Goal: Task Accomplishment & Management: Use online tool/utility

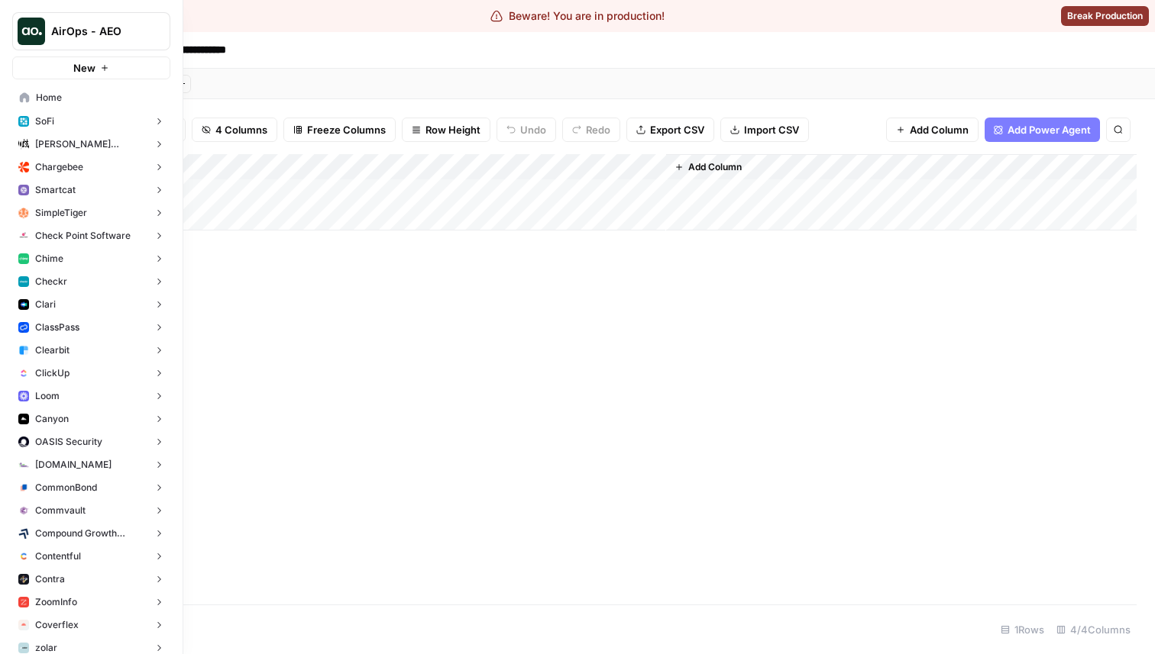
click at [24, 97] on icon at bounding box center [25, 97] width 10 height 10
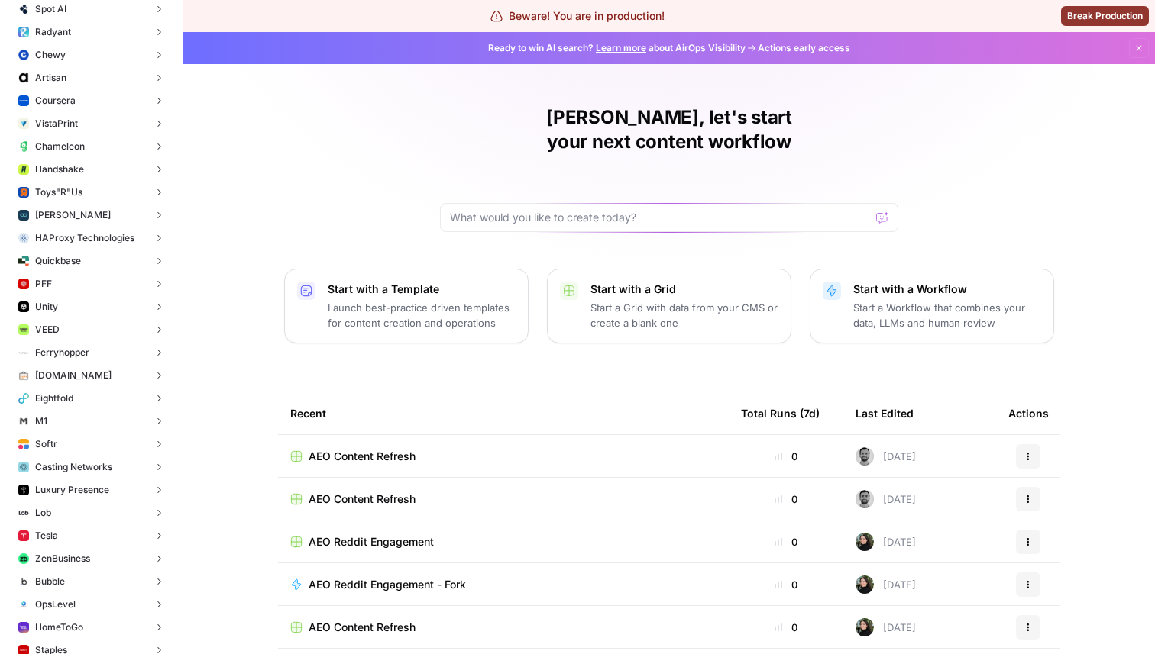
scroll to position [5593, 0]
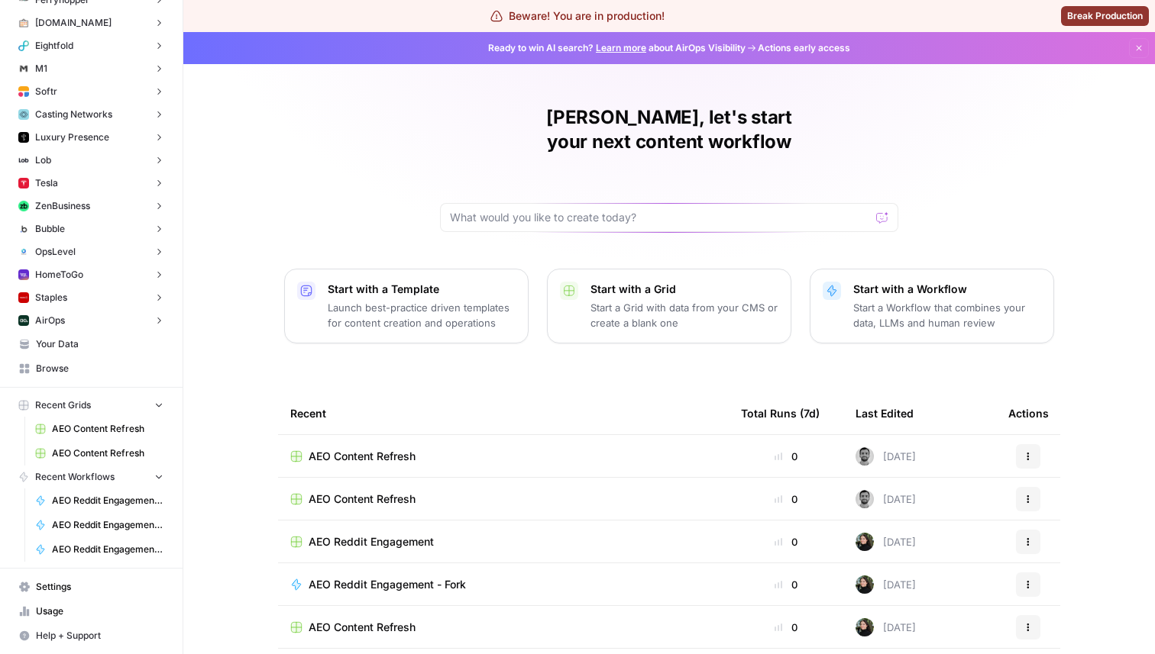
click at [87, 588] on span "Settings" at bounding box center [100, 587] width 128 height 14
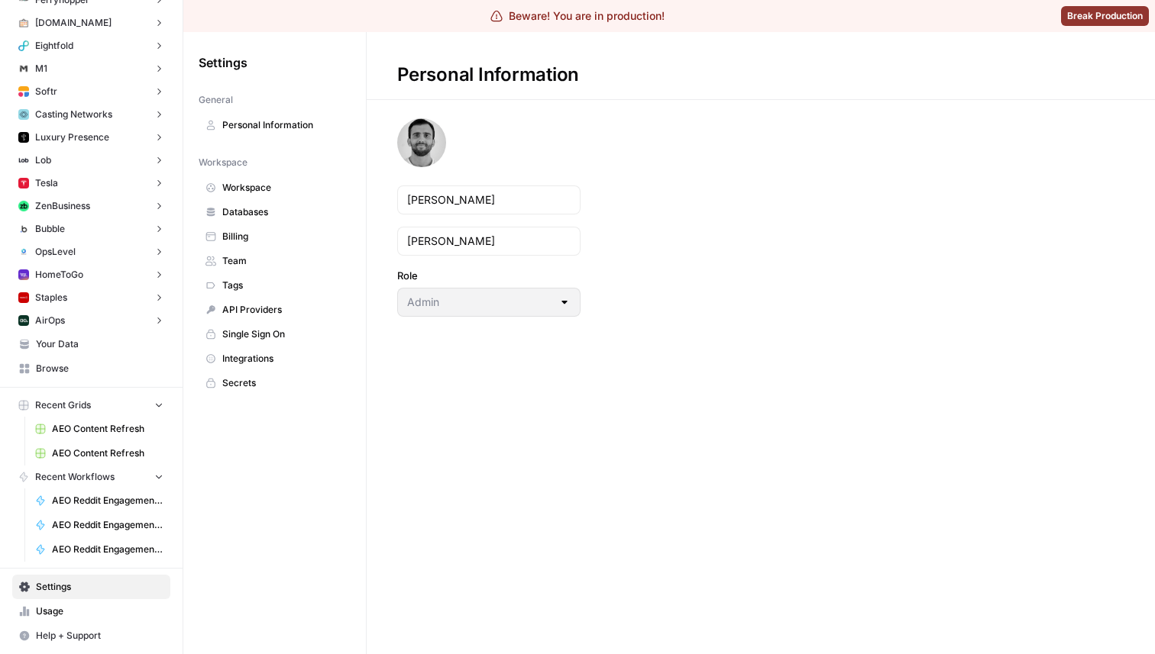
click at [275, 230] on span "Billing" at bounding box center [282, 237] width 121 height 14
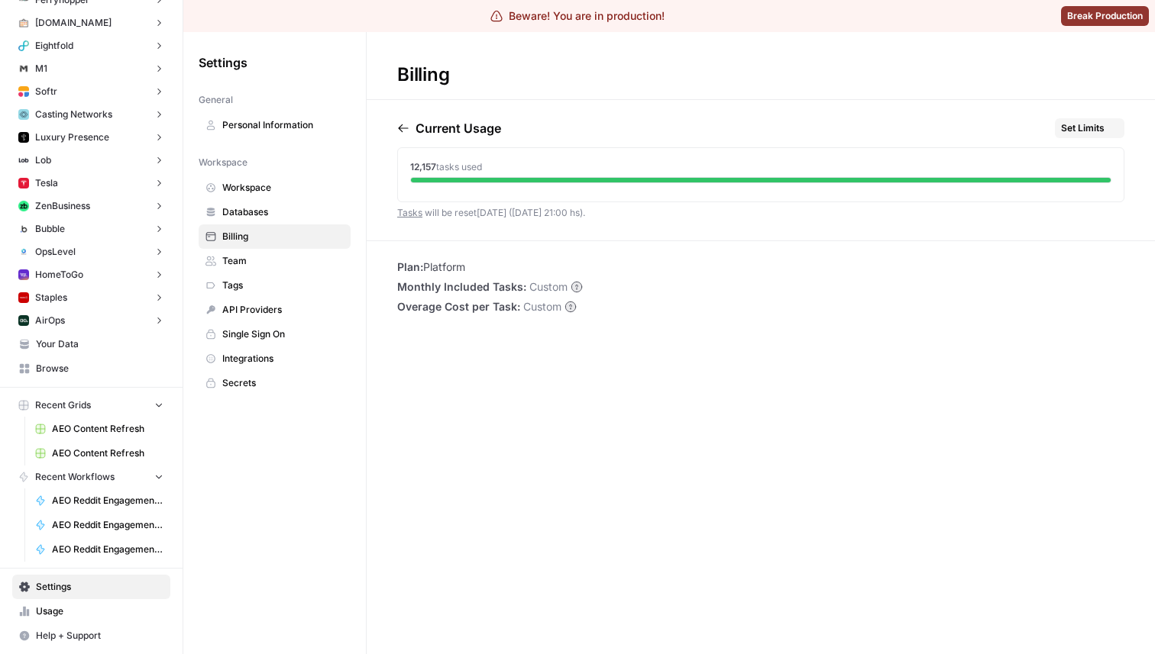
click at [279, 220] on link "Databases" at bounding box center [275, 212] width 152 height 24
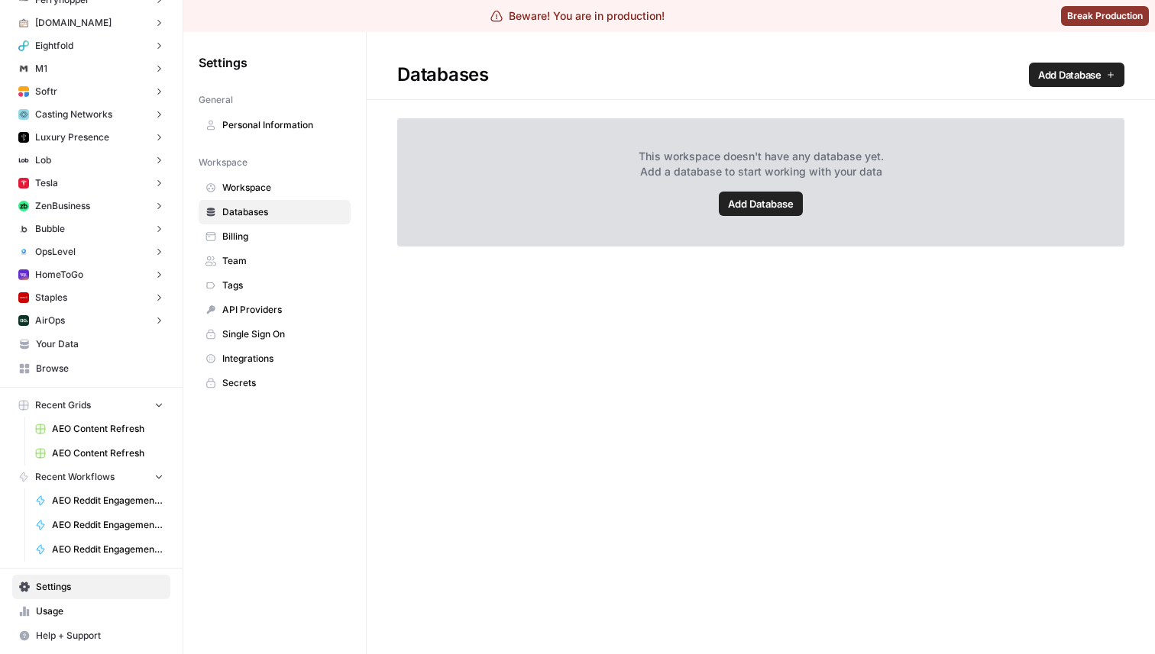
click at [273, 292] on span "Tags" at bounding box center [282, 286] width 121 height 14
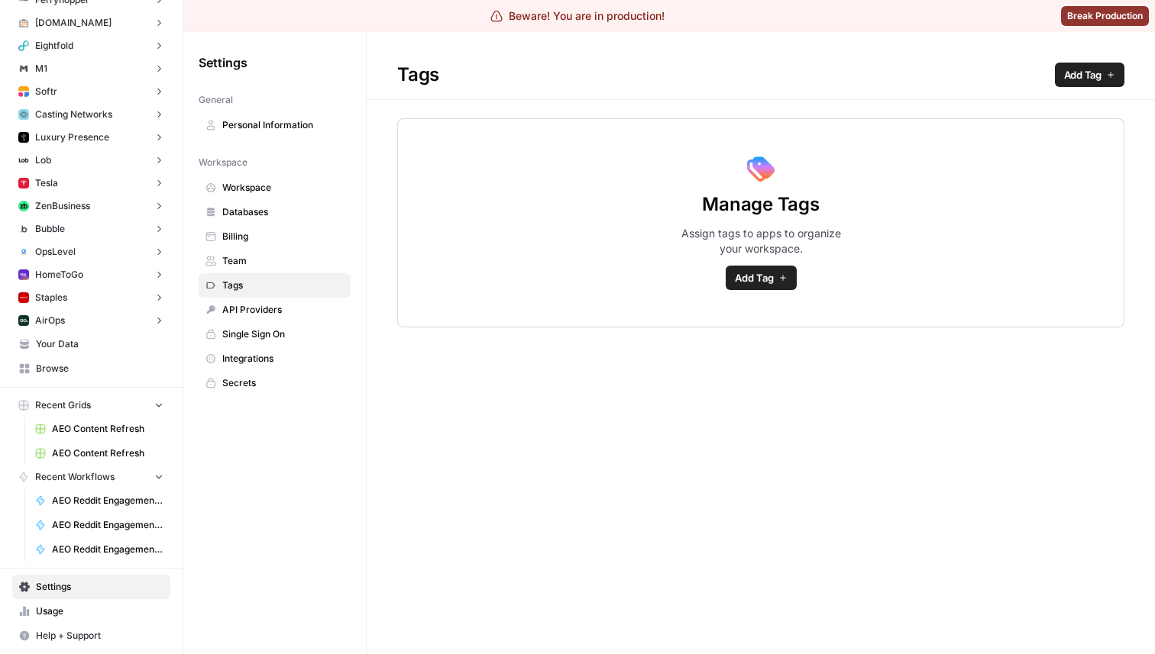
click at [292, 215] on span "Databases" at bounding box center [282, 212] width 121 height 14
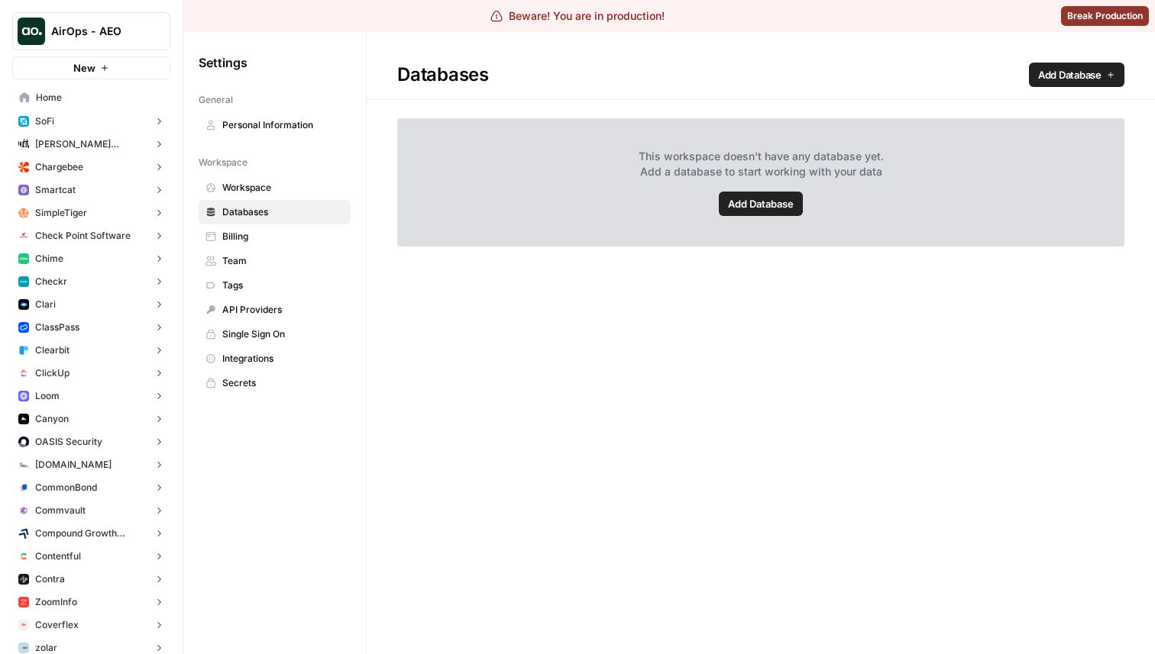
click at [91, 24] on span "AirOps - AEO" at bounding box center [97, 31] width 92 height 15
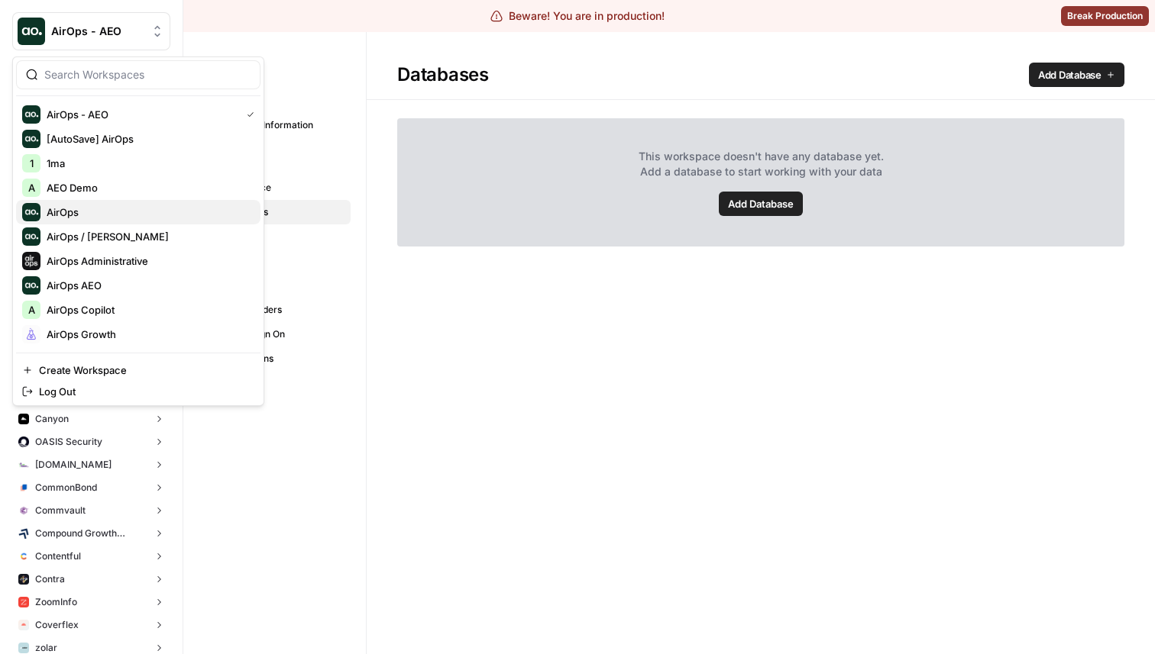
click at [139, 215] on span "AirOps" at bounding box center [148, 212] width 202 height 15
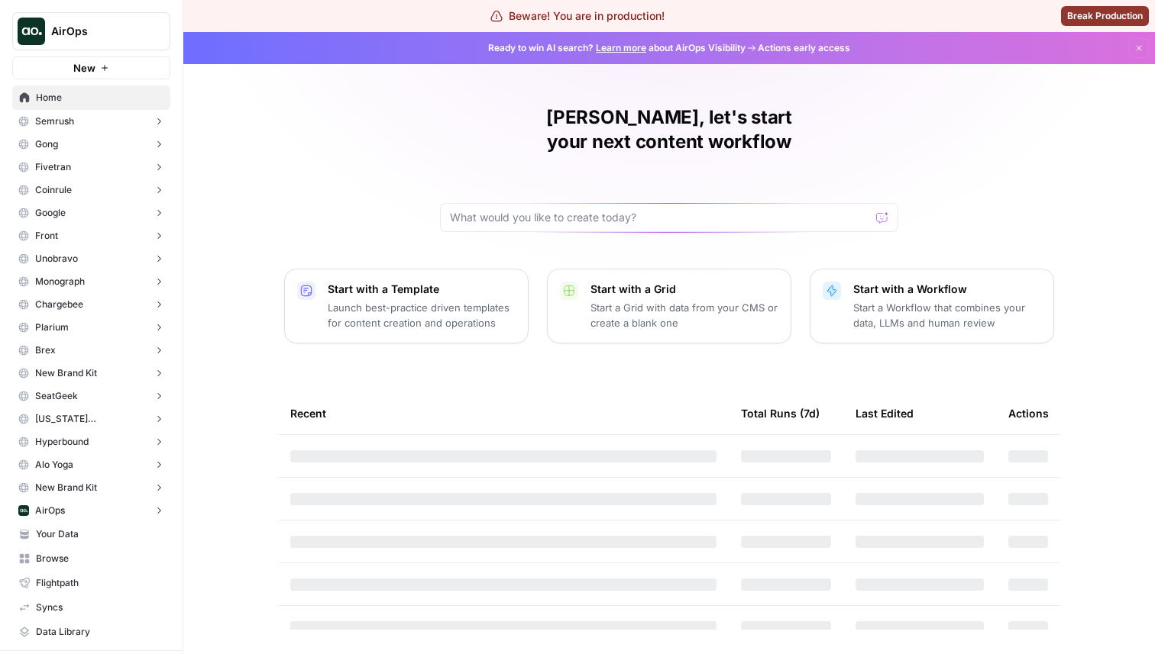
scroll to position [239, 0]
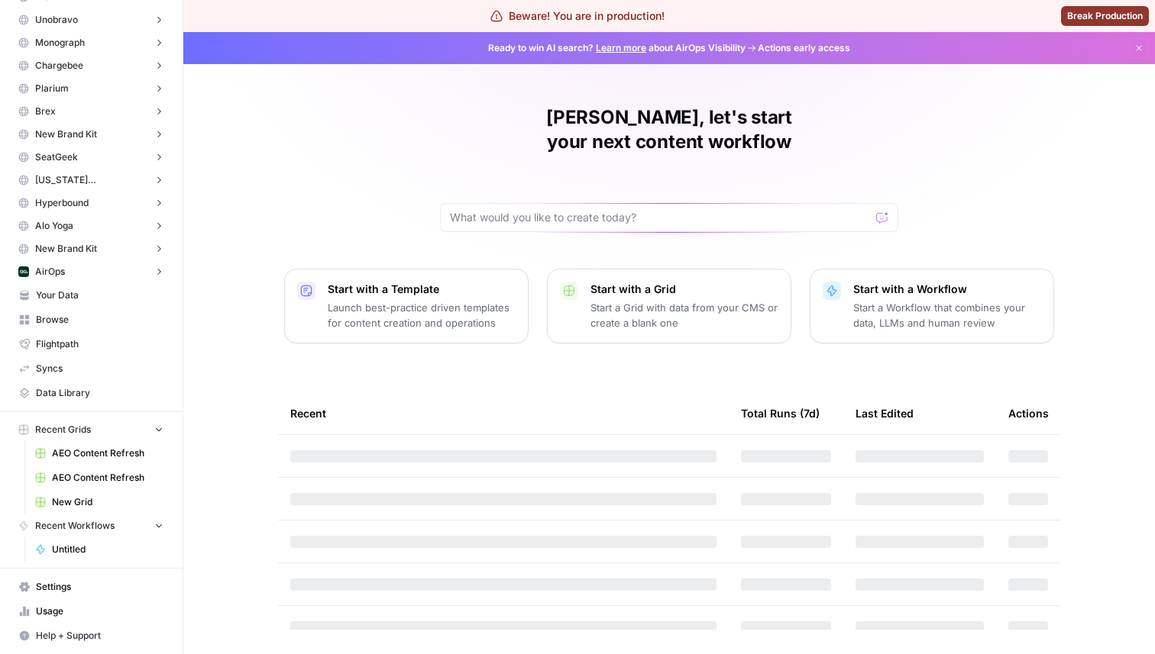
click at [102, 589] on span "Settings" at bounding box center [100, 587] width 128 height 14
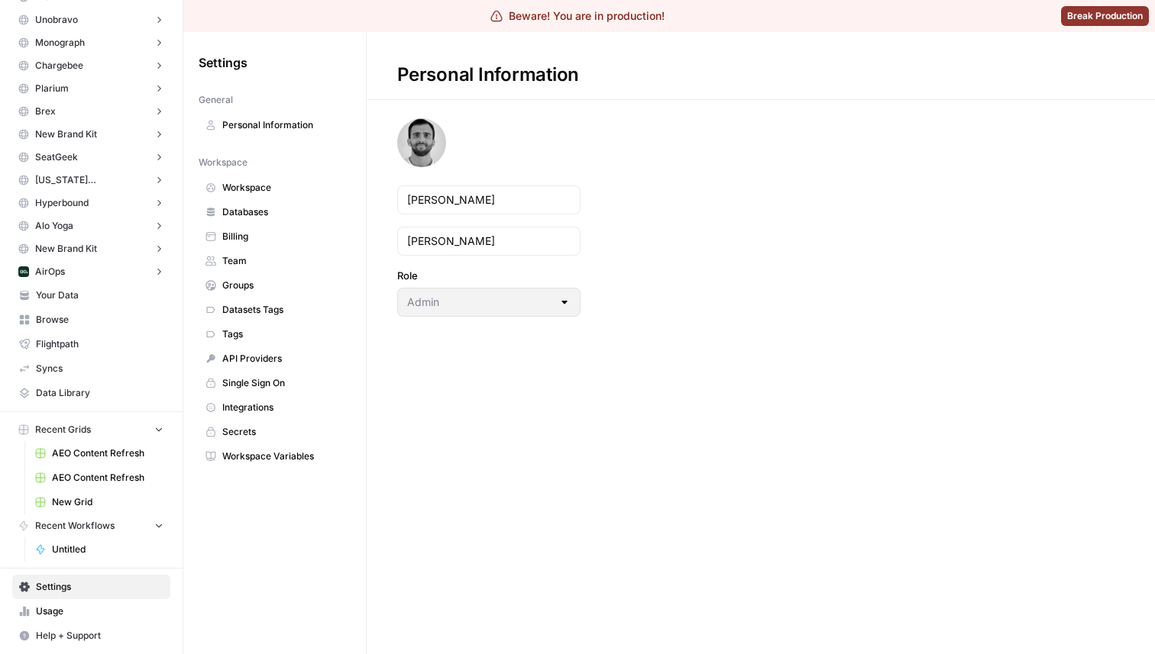
click at [266, 215] on span "Databases" at bounding box center [282, 212] width 121 height 14
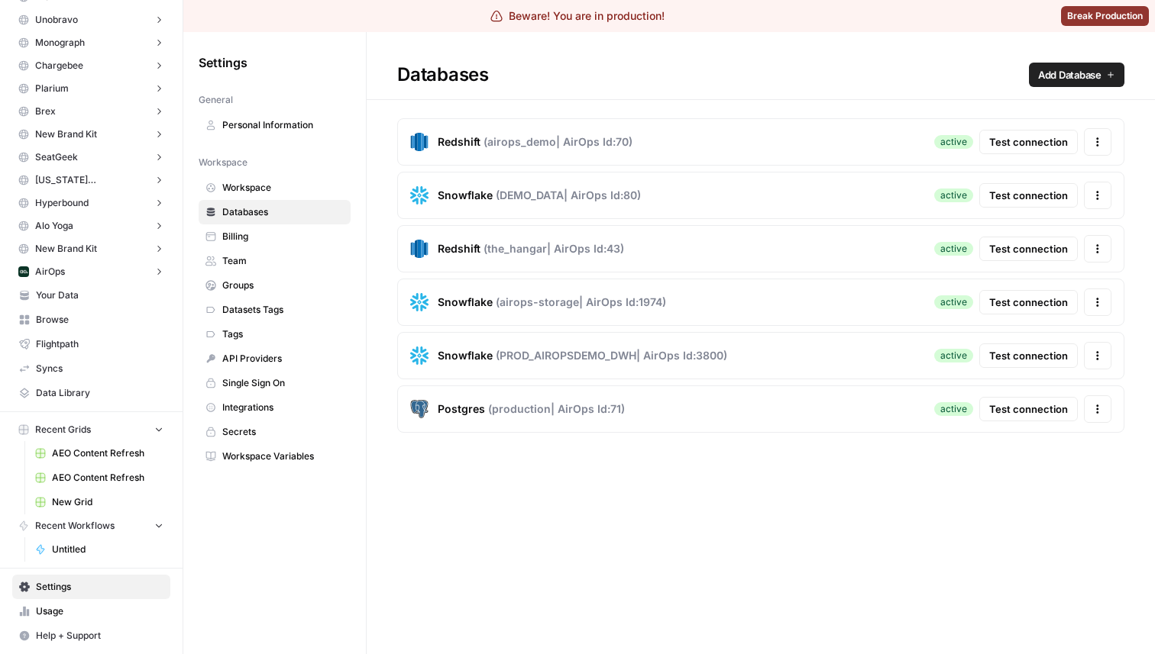
click at [1002, 147] on span "Test connection" at bounding box center [1028, 141] width 79 height 15
click at [1026, 193] on span "Test connection" at bounding box center [1028, 195] width 79 height 15
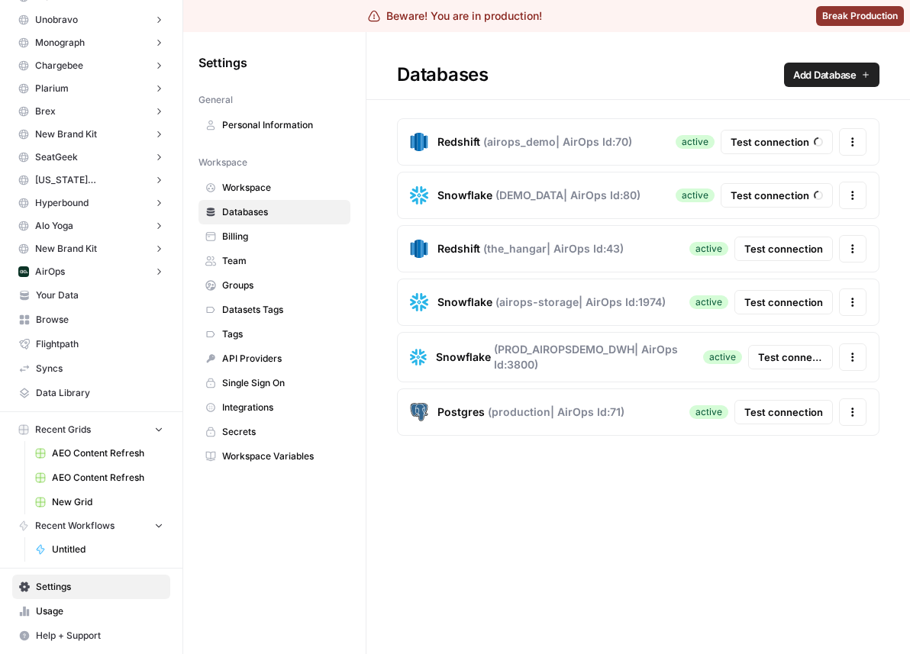
click at [766, 254] on span "Test connection" at bounding box center [784, 248] width 79 height 15
click at [792, 310] on button "Test connection" at bounding box center [784, 302] width 99 height 24
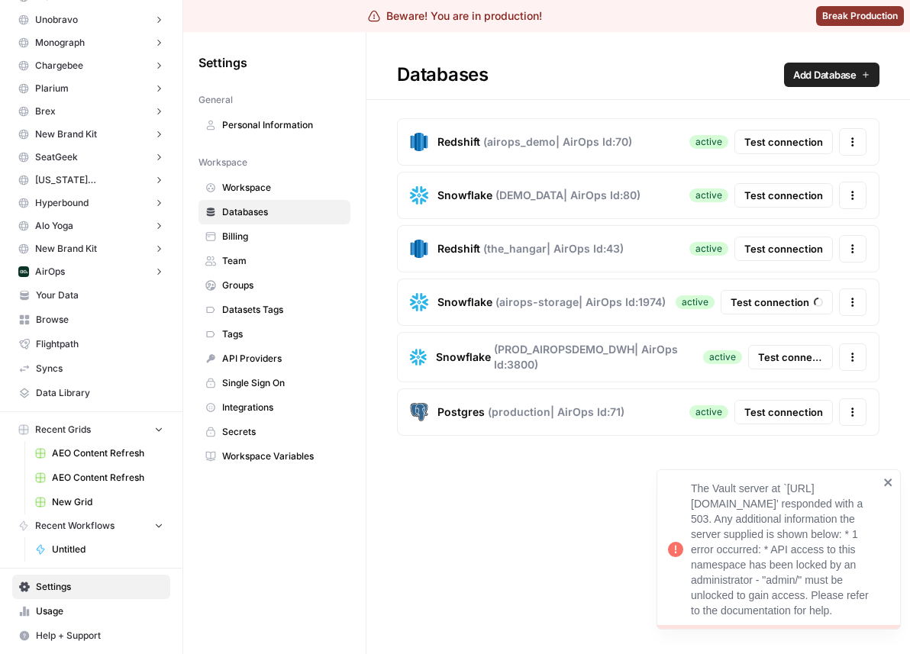
click at [887, 476] on icon "close" at bounding box center [888, 482] width 11 height 12
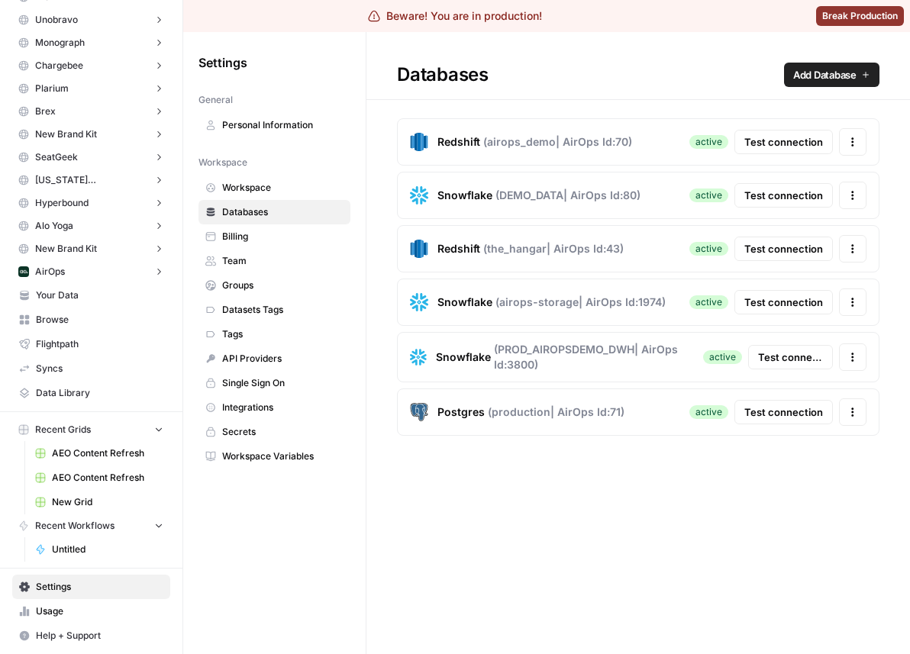
click at [784, 141] on span "Test connection" at bounding box center [784, 141] width 79 height 15
click at [801, 196] on span "Test connection" at bounding box center [784, 195] width 79 height 15
click at [793, 248] on span "Test connection" at bounding box center [784, 248] width 79 height 15
click at [790, 298] on span "Test connection" at bounding box center [784, 302] width 79 height 15
click at [783, 348] on button "Test connection" at bounding box center [790, 357] width 85 height 24
